Goal: Information Seeking & Learning: Learn about a topic

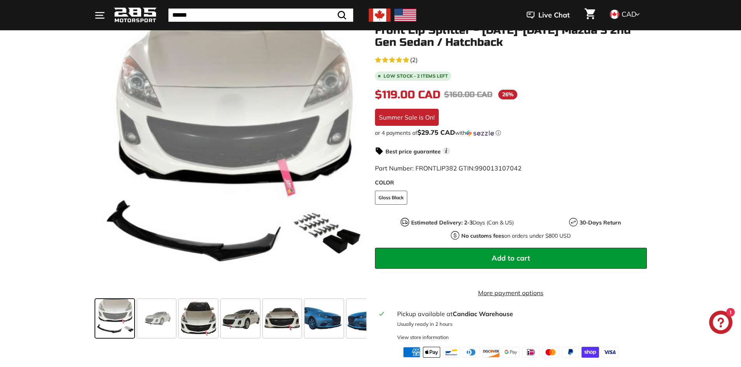
scroll to position [117, 0]
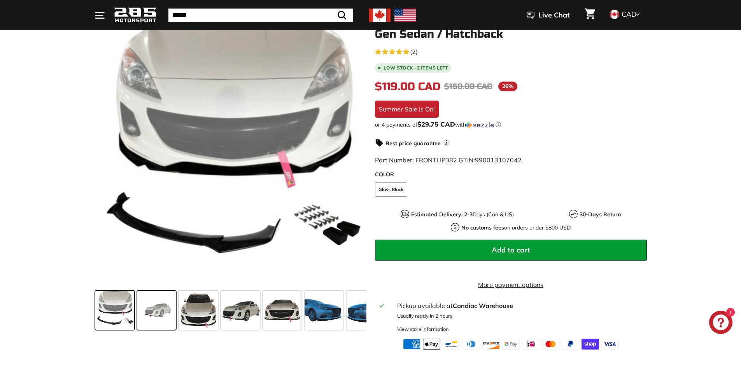
click at [149, 308] on span at bounding box center [156, 310] width 39 height 39
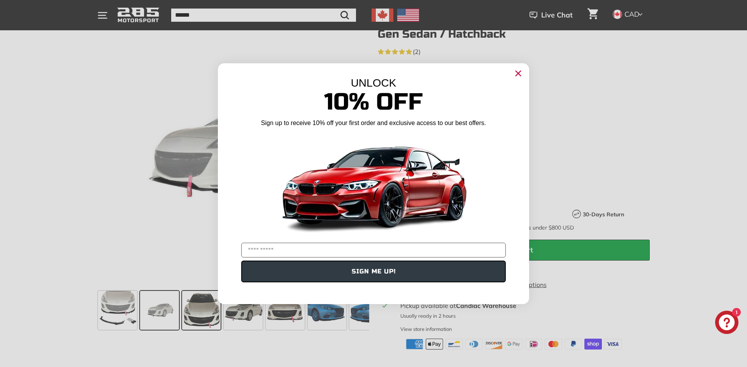
click at [200, 303] on div "Close dialog UNLOCK 10% Off Sign up to receive 10% off your first order and exc…" at bounding box center [373, 183] width 747 height 367
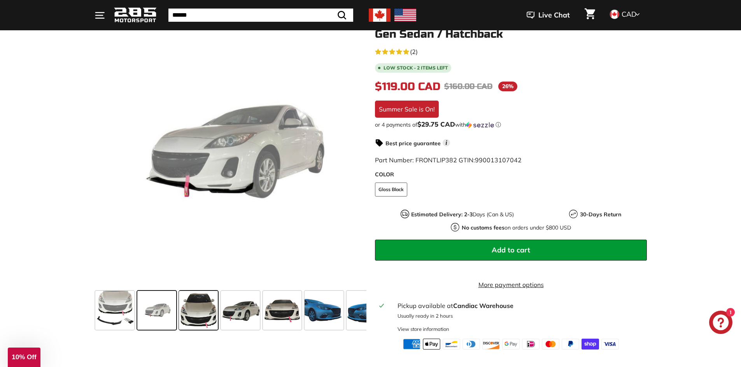
click at [204, 308] on span at bounding box center [198, 310] width 39 height 39
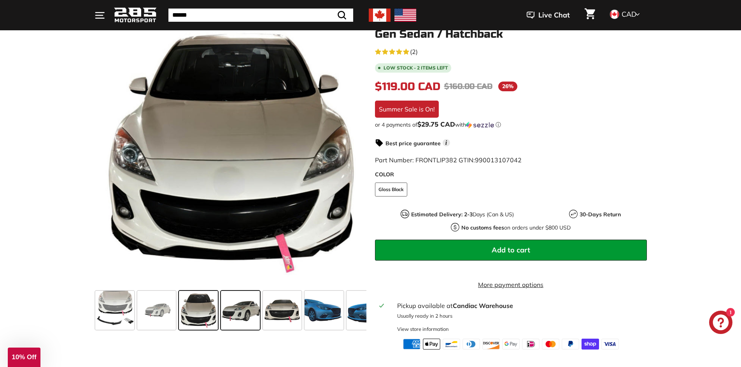
click at [231, 310] on span at bounding box center [240, 310] width 39 height 39
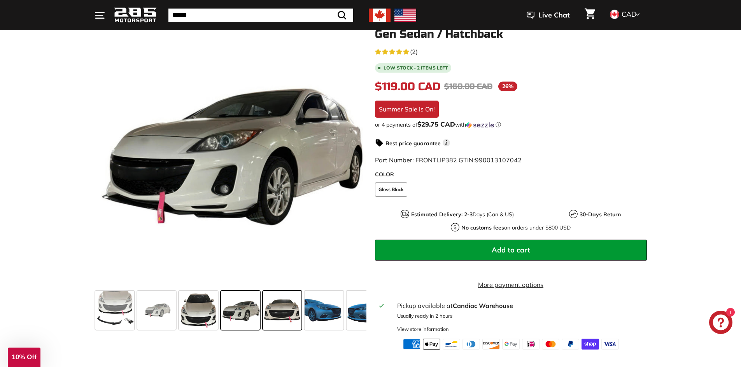
click at [282, 310] on span at bounding box center [282, 310] width 39 height 39
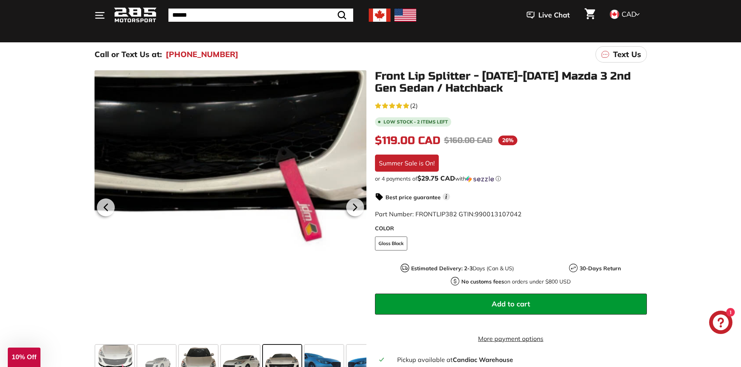
scroll to position [78, 0]
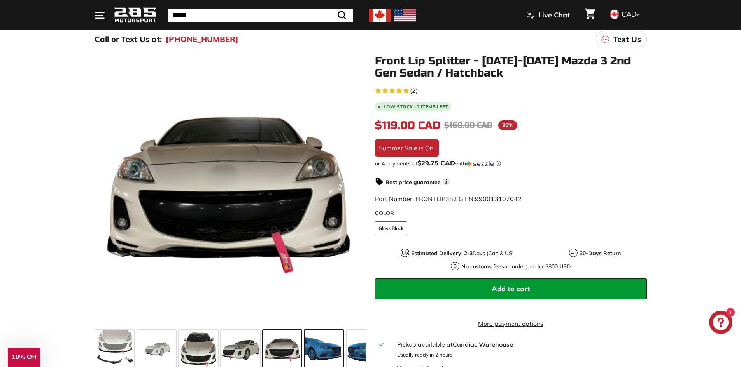
click at [308, 346] on span at bounding box center [323, 349] width 39 height 39
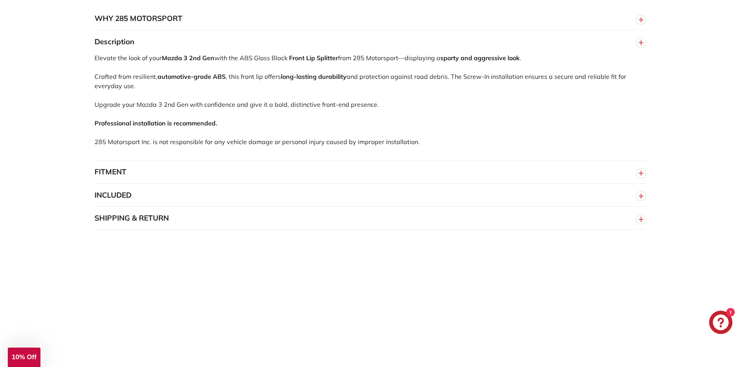
scroll to position [544, 0]
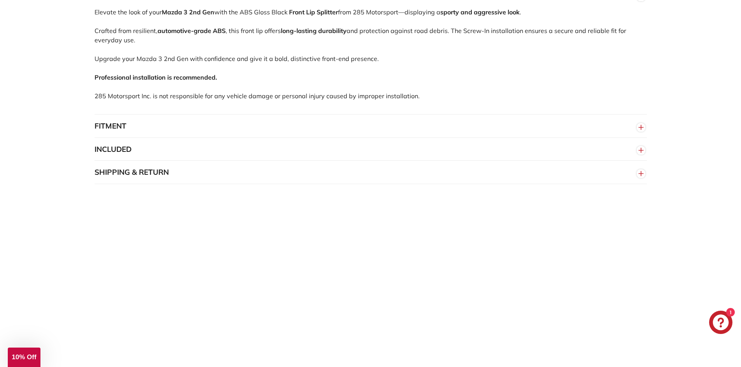
click at [234, 129] on button "FITMENT" at bounding box center [370, 126] width 552 height 23
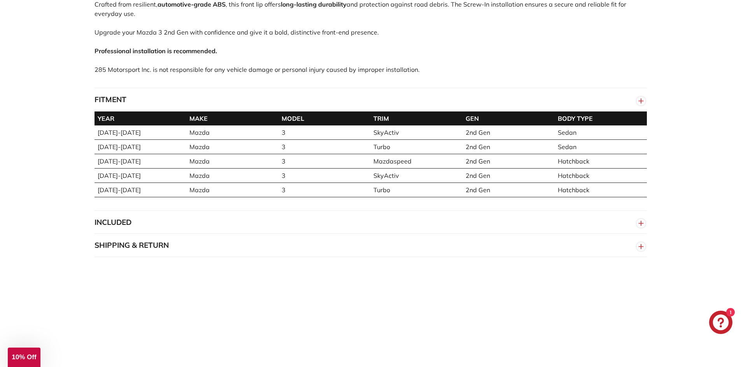
scroll to position [739, 0]
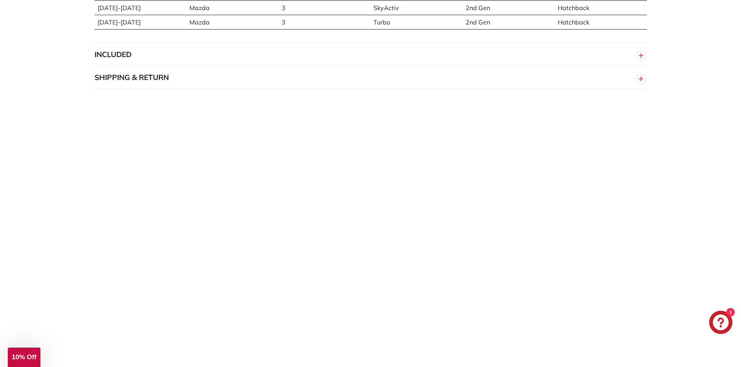
click at [219, 55] on button "INCLUDED" at bounding box center [370, 54] width 552 height 23
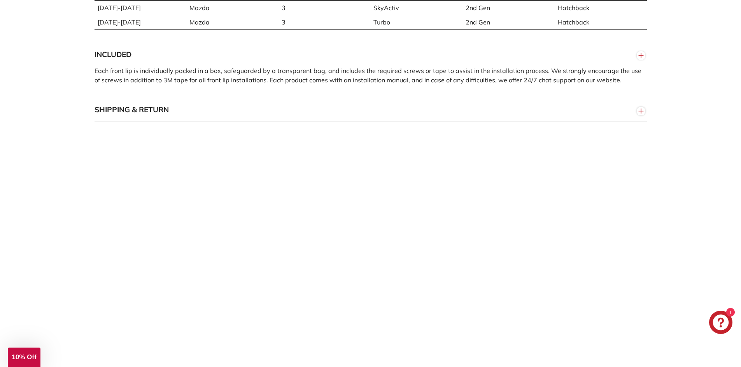
click at [183, 113] on button "SHIPPING & RETURN" at bounding box center [370, 109] width 552 height 23
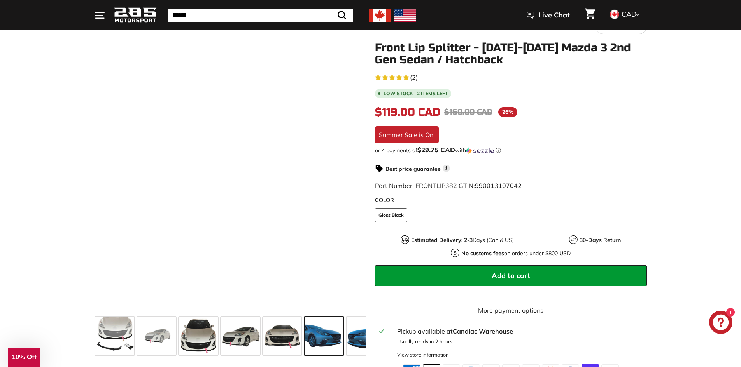
scroll to position [117, 0]
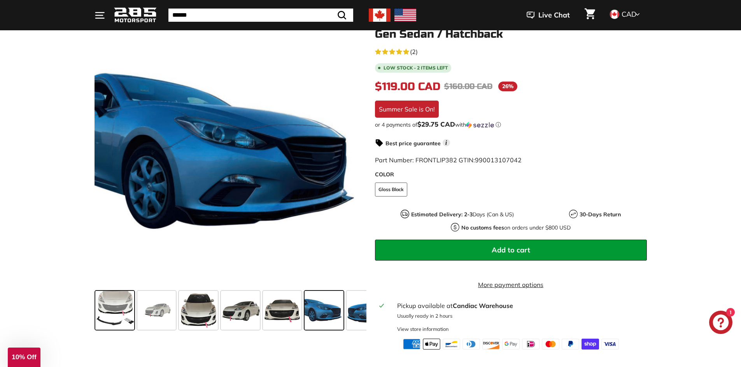
click at [116, 308] on span at bounding box center [114, 310] width 39 height 39
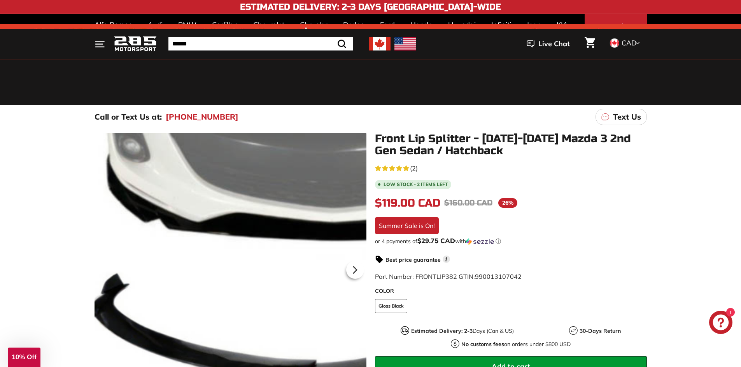
scroll to position [78, 0]
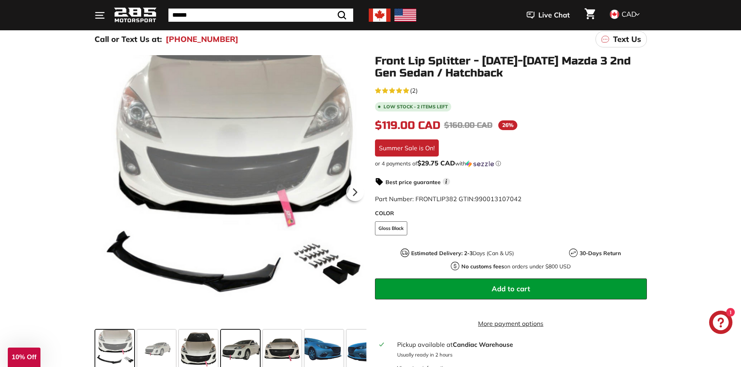
click at [252, 365] on span at bounding box center [240, 349] width 39 height 39
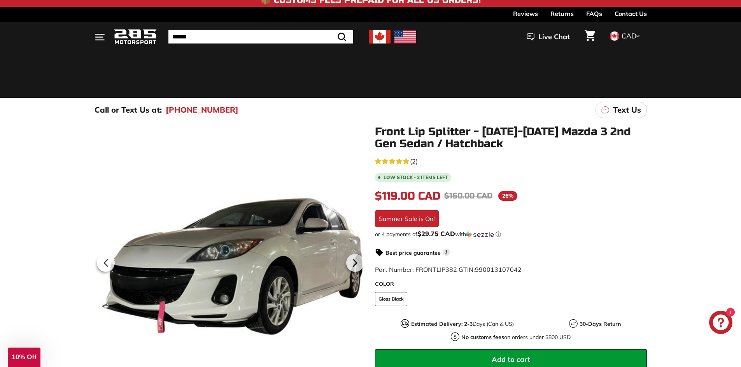
scroll to position [0, 0]
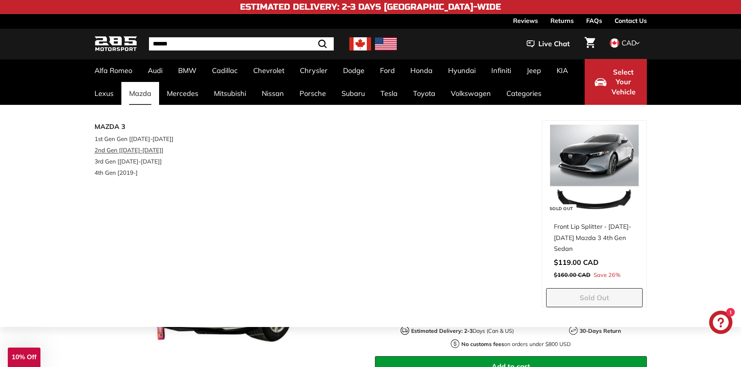
click at [119, 147] on link "2nd Gen [[DATE]-[DATE]]" at bounding box center [140, 150] width 92 height 11
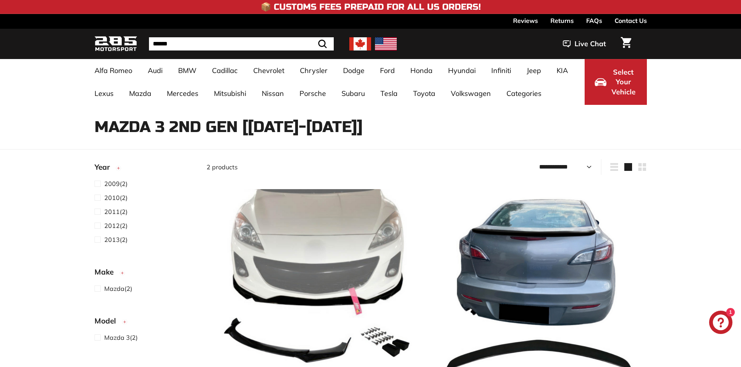
select select "**********"
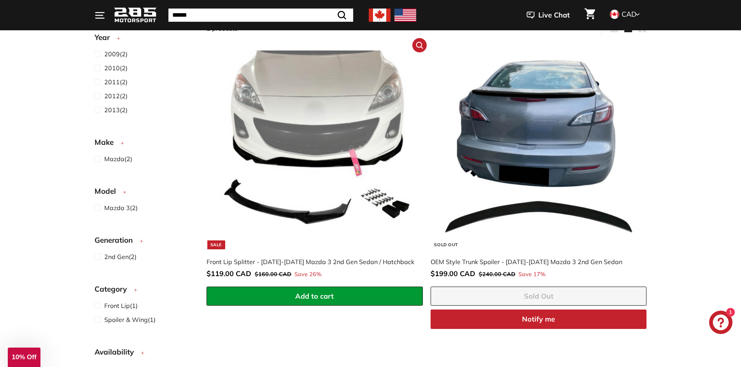
scroll to position [156, 0]
